Goal: Task Accomplishment & Management: Use online tool/utility

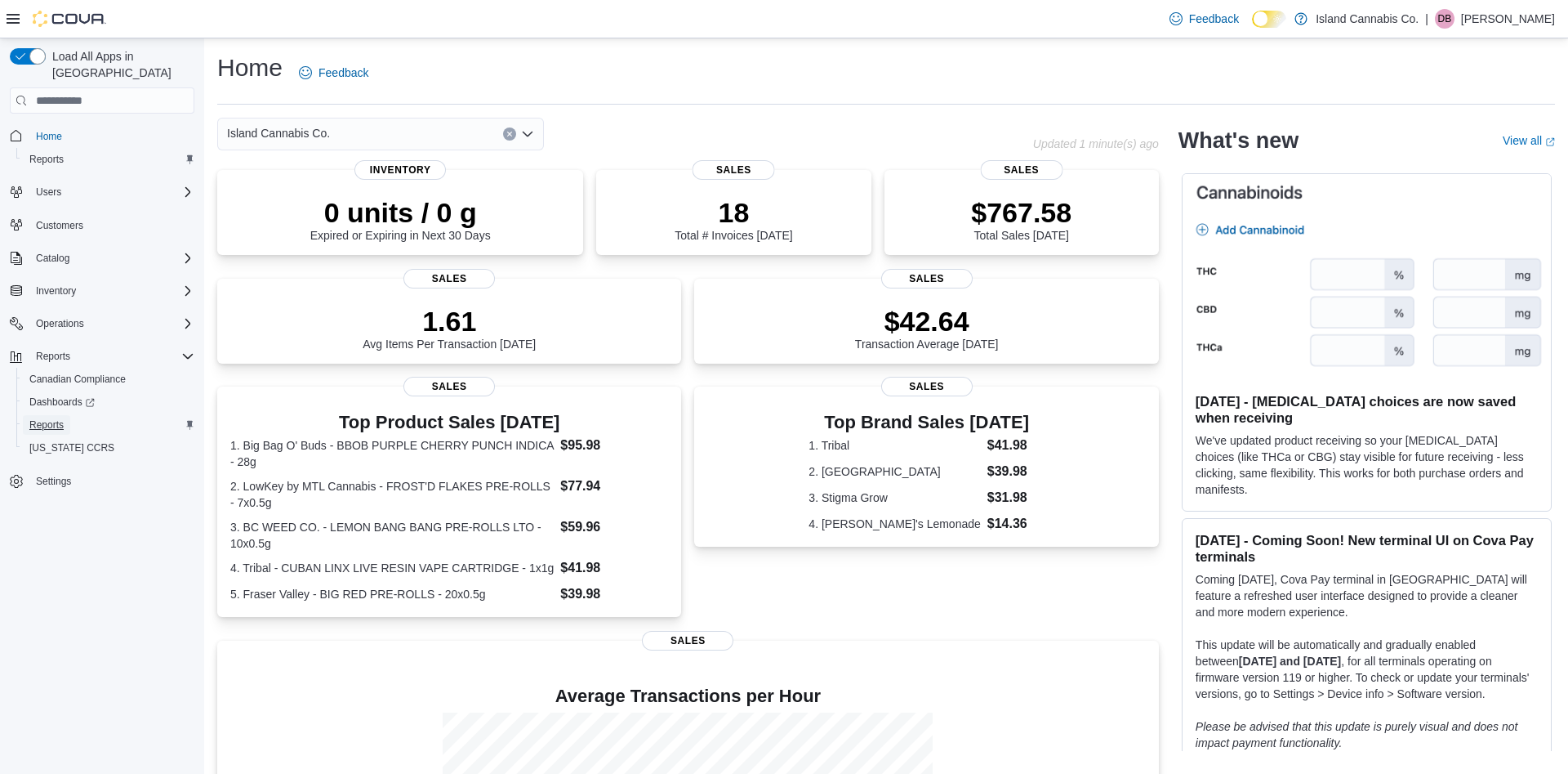
click at [51, 418] on span "Reports" at bounding box center [46, 425] width 34 height 13
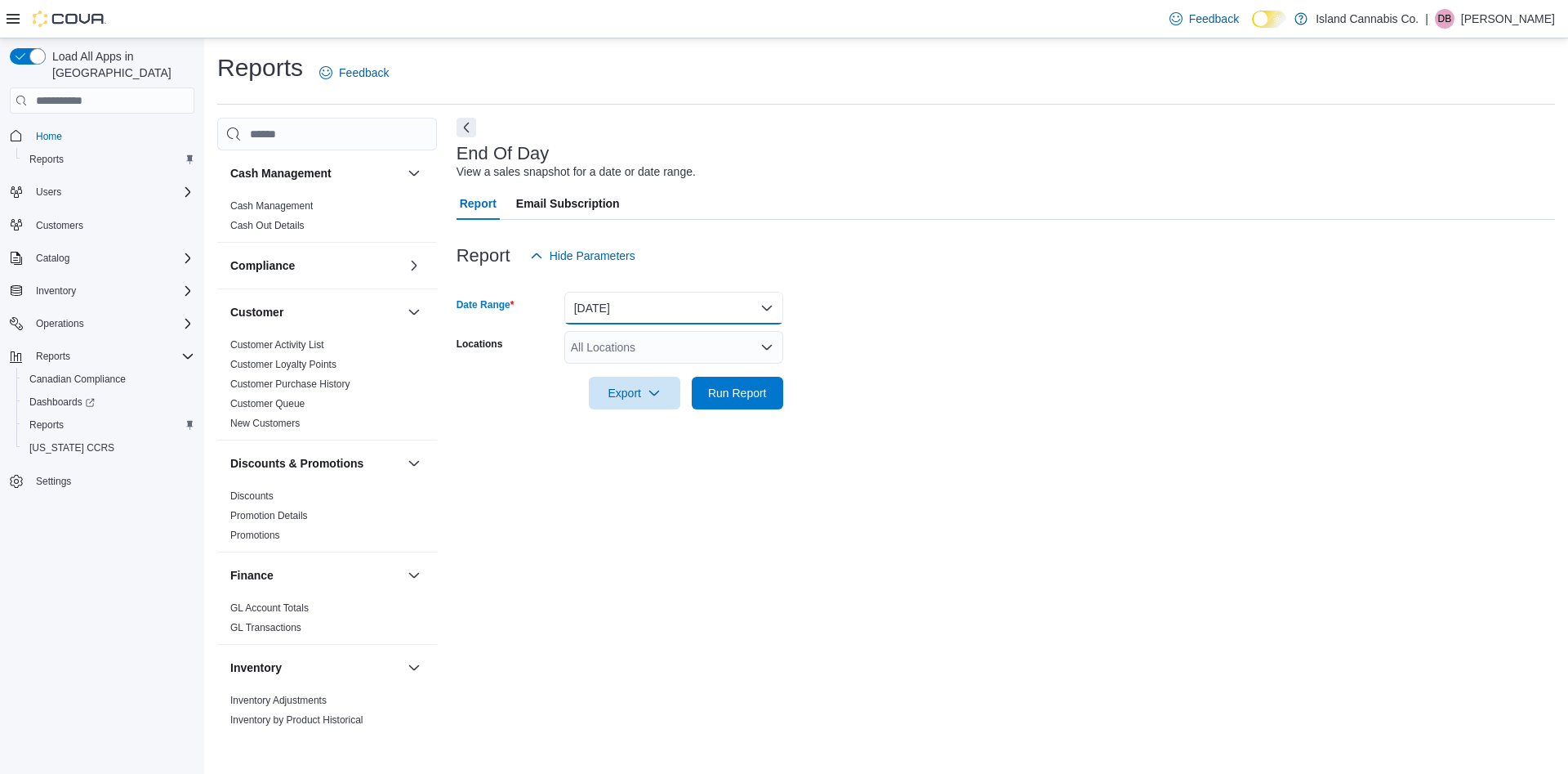
click at [743, 310] on button "[DATE]" at bounding box center [674, 308] width 219 height 33
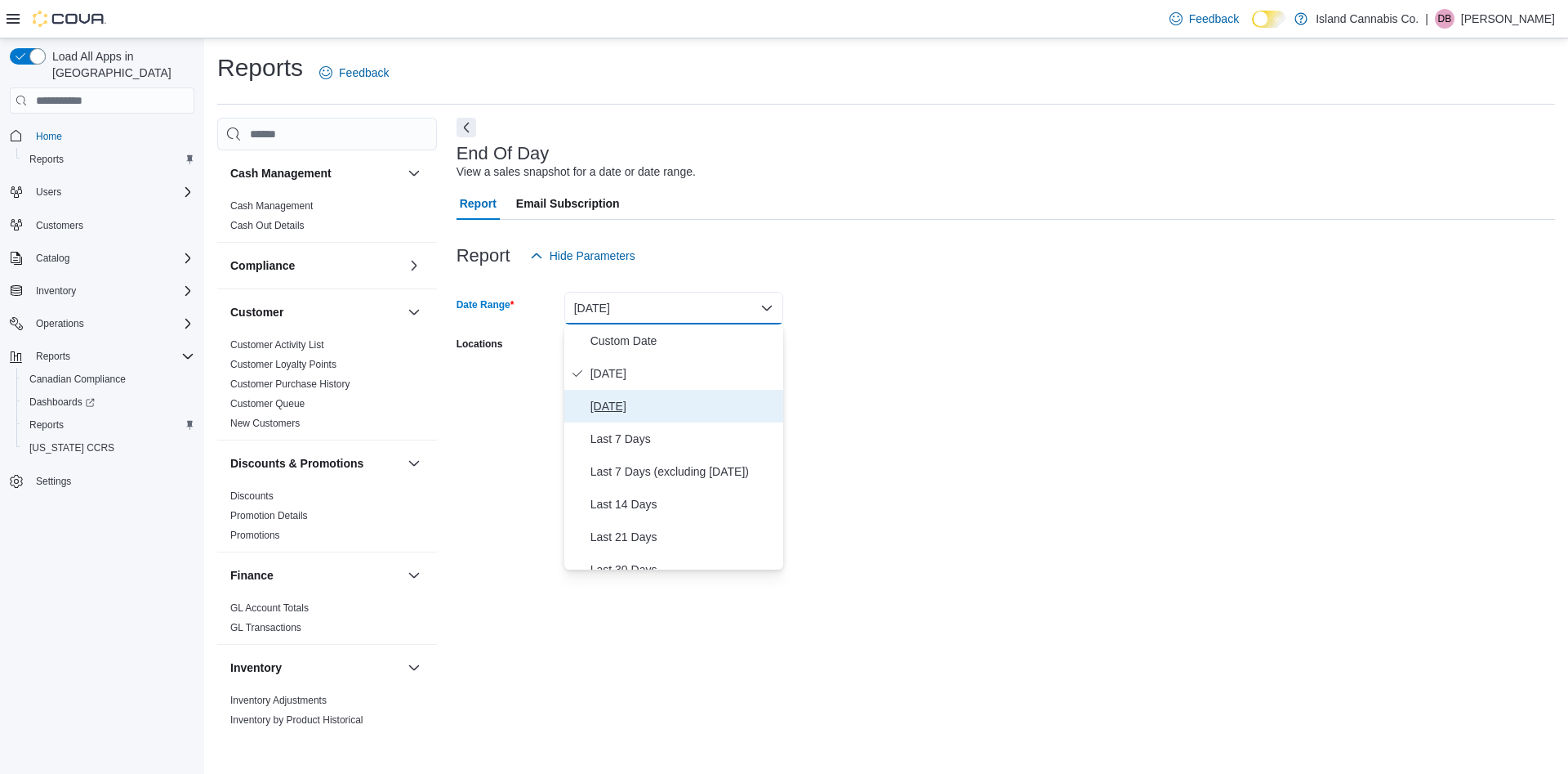
click at [611, 401] on span "[DATE]" at bounding box center [683, 406] width 186 height 19
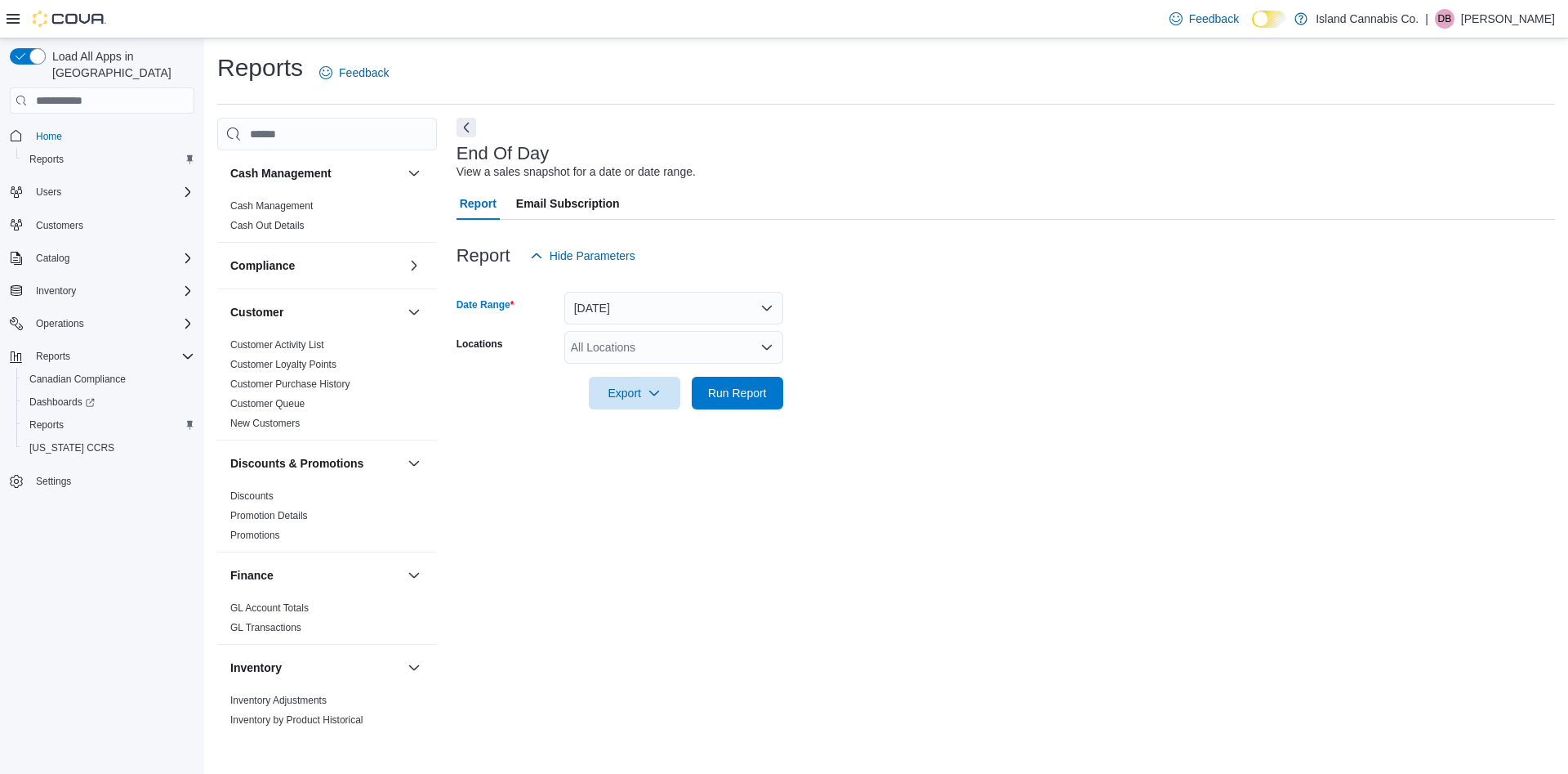
click at [764, 343] on icon "Open list of options" at bounding box center [767, 347] width 13 height 13
click at [637, 398] on span "[STREET_ADDRESS][PERSON_NAME]" at bounding box center [703, 399] width 207 height 17
click at [740, 396] on span "Run Report" at bounding box center [738, 392] width 59 height 17
